Goal: Task Accomplishment & Management: Use online tool/utility

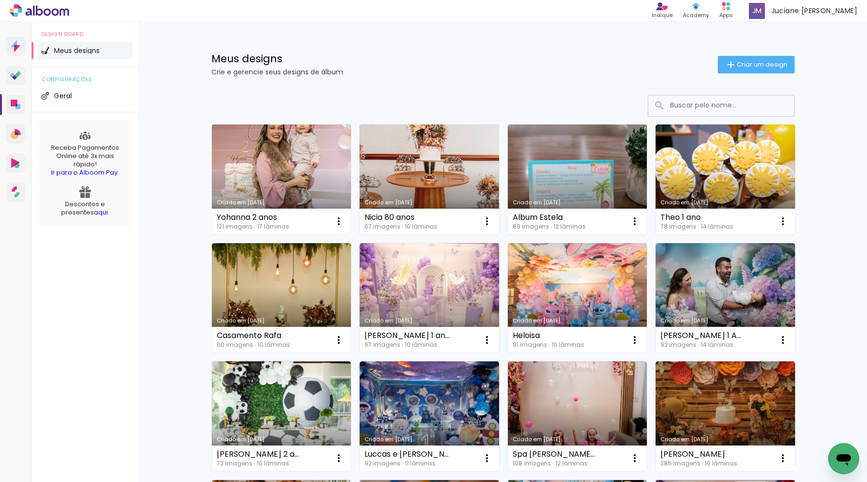
click at [307, 183] on link "Criado em [DATE]" at bounding box center [281, 179] width 139 height 110
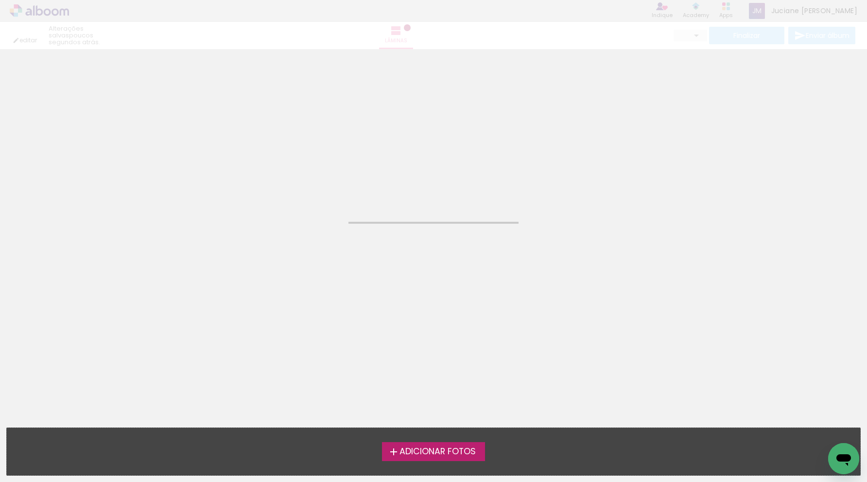
click at [307, 183] on neon-animated-pages "Confirmar Cancelar" at bounding box center [433, 265] width 867 height 433
